Goal: Navigation & Orientation: Find specific page/section

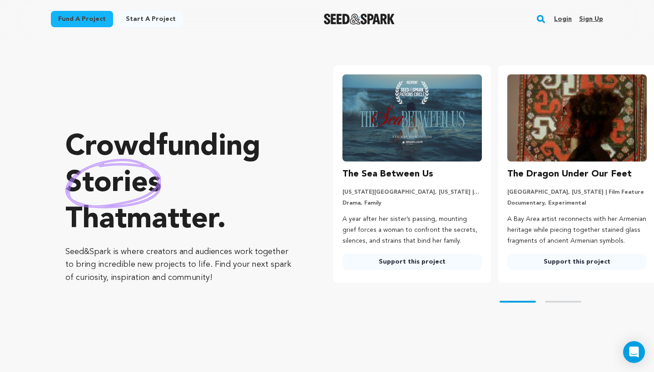
click at [560, 18] on link "Login" at bounding box center [563, 19] width 18 height 15
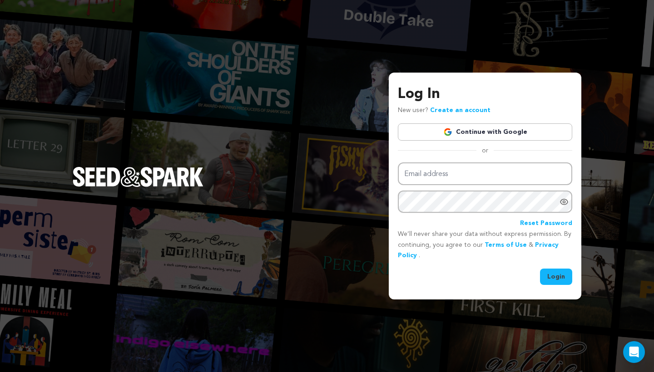
click at [521, 130] on link "Continue with Google" at bounding box center [485, 132] width 174 height 17
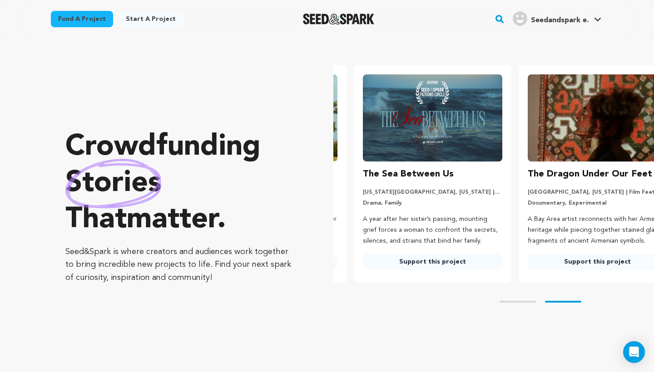
scroll to position [0, 172]
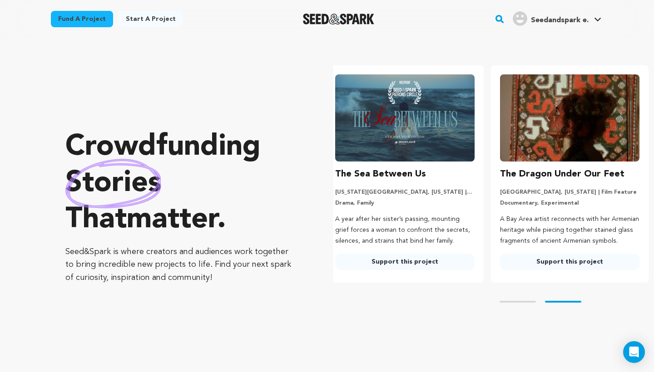
drag, startPoint x: 0, startPoint y: 0, endPoint x: 485, endPoint y: 55, distance: 488.2
click at [485, 55] on section "Crowdfunding stories that matter . Seed&Spark is where creators and audiences w…" at bounding box center [359, 206] width 589 height 337
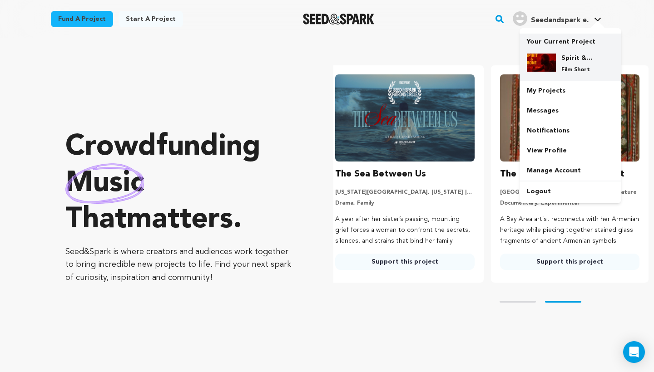
click at [551, 51] on div "Spirit & Bone Film Short" at bounding box center [570, 63] width 87 height 35
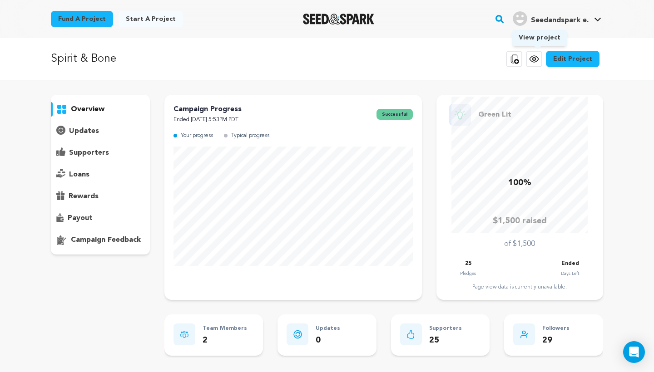
click at [536, 56] on icon at bounding box center [534, 59] width 9 height 6
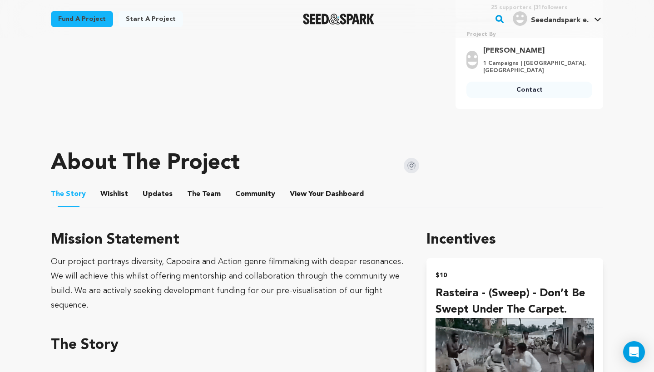
scroll to position [324, 0]
